Goal: Task Accomplishment & Management: Manage account settings

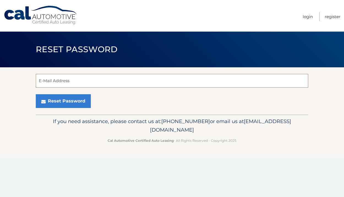
click at [111, 75] on input "E-Mail Address" at bounding box center [172, 81] width 273 height 14
type input "[EMAIL_ADDRESS][DOMAIN_NAME]"
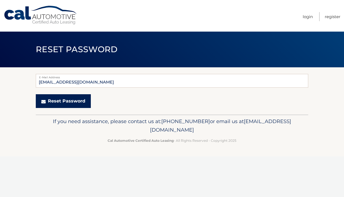
click at [78, 103] on button "Reset Password" at bounding box center [63, 101] width 55 height 14
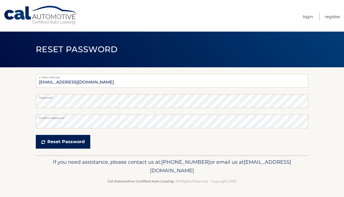
click at [71, 142] on button "Reset Password" at bounding box center [63, 142] width 55 height 14
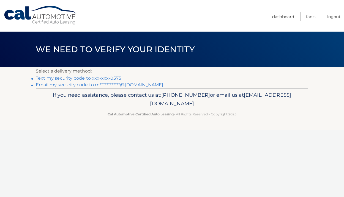
click at [110, 77] on link "Text my security code to xxx-xxx-0575" at bounding box center [78, 78] width 85 height 5
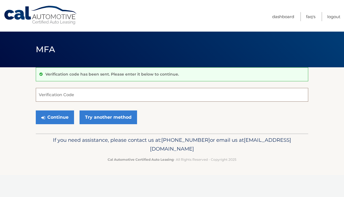
click at [96, 90] on input "Verification Code" at bounding box center [172, 95] width 273 height 14
type input "415009"
click at [65, 115] on button "Continue" at bounding box center [55, 118] width 38 height 14
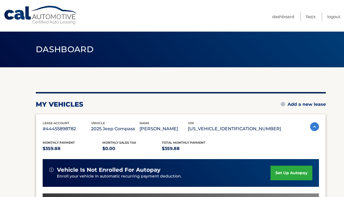
scroll to position [84, 0]
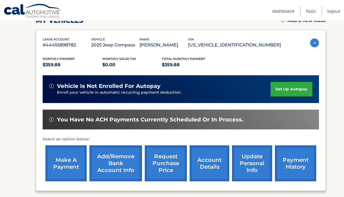
click at [63, 166] on link "make a payment" at bounding box center [65, 164] width 41 height 36
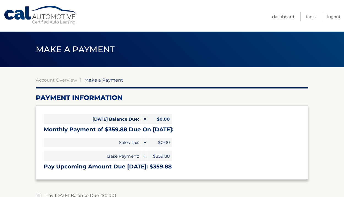
select select "YzUxMTU2YTYtNTM2OS00Y2EyLWE0MzMtZDJjYjYzNGZmNTgw"
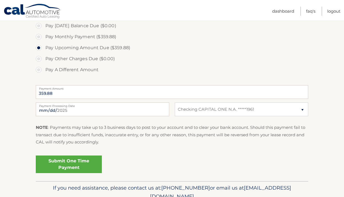
scroll to position [171, 0]
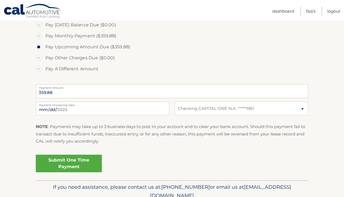
click at [91, 166] on link "Submit One Time Payment" at bounding box center [69, 164] width 66 height 18
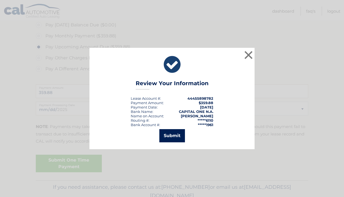
click at [172, 137] on button "Submit" at bounding box center [172, 135] width 26 height 13
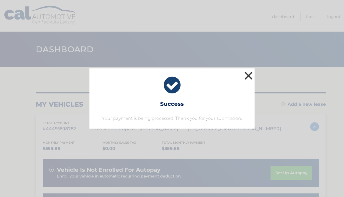
click at [248, 72] on button "×" at bounding box center [248, 75] width 11 height 11
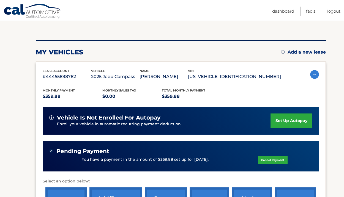
scroll to position [26, 0]
